Goal: Task Accomplishment & Management: Complete application form

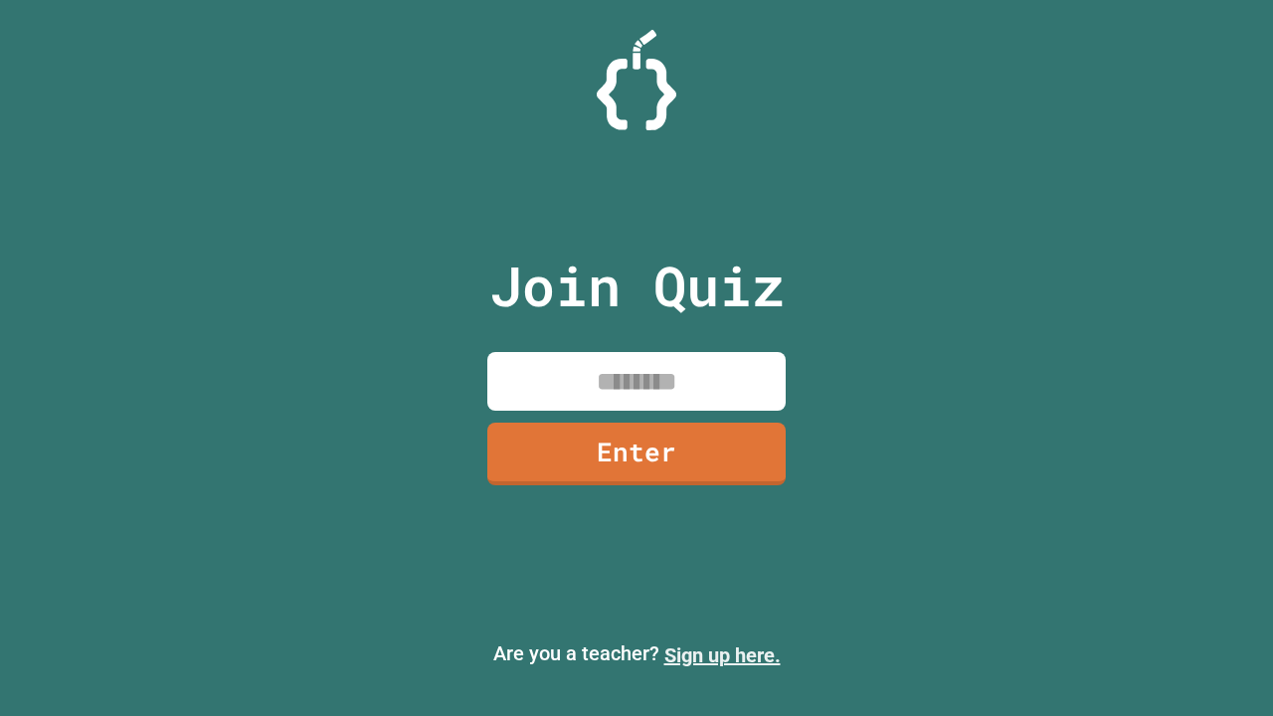
click at [722, 656] on link "Sign up here." at bounding box center [722, 656] width 116 height 24
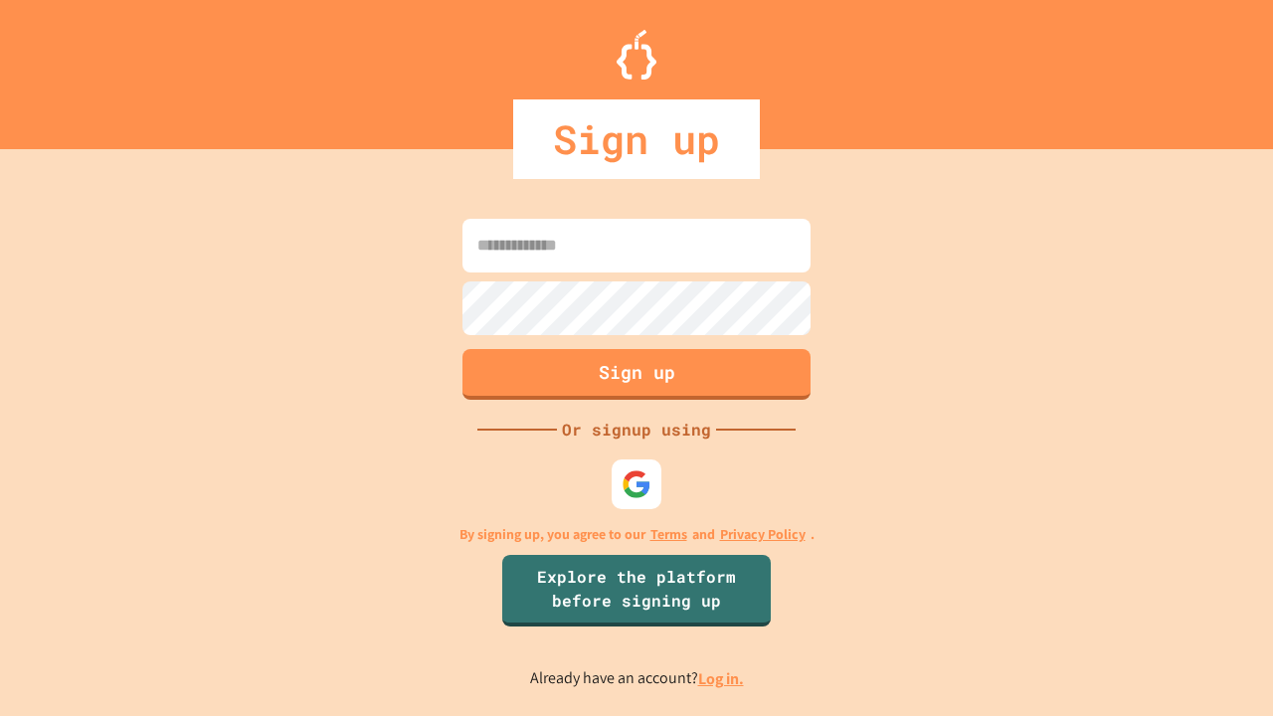
click at [722, 678] on link "Log in." at bounding box center [721, 678] width 46 height 21
